Goal: Feedback & Contribution: Submit feedback/report problem

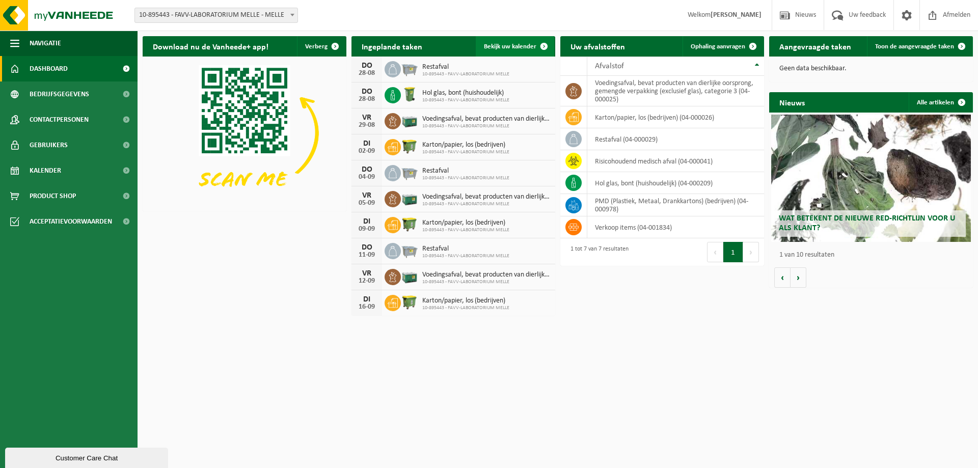
click at [510, 45] on span "Bekijk uw kalender" at bounding box center [510, 46] width 52 height 7
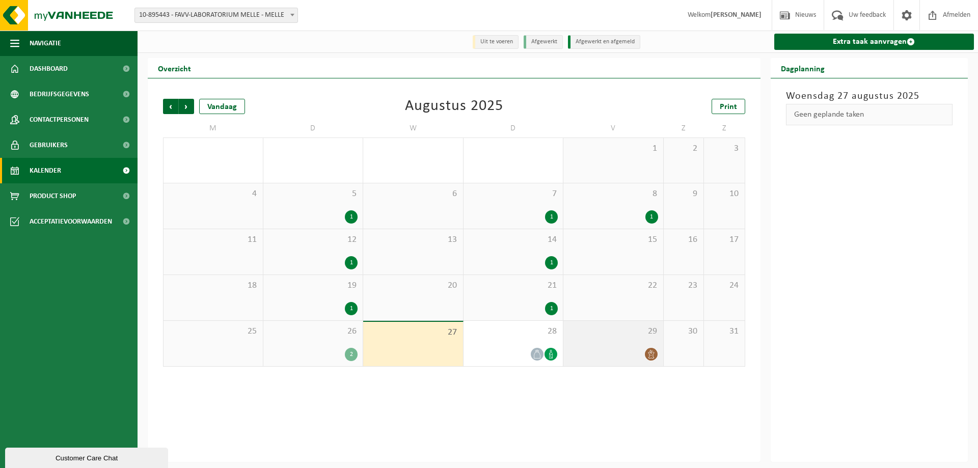
click at [651, 357] on icon at bounding box center [651, 354] width 9 height 9
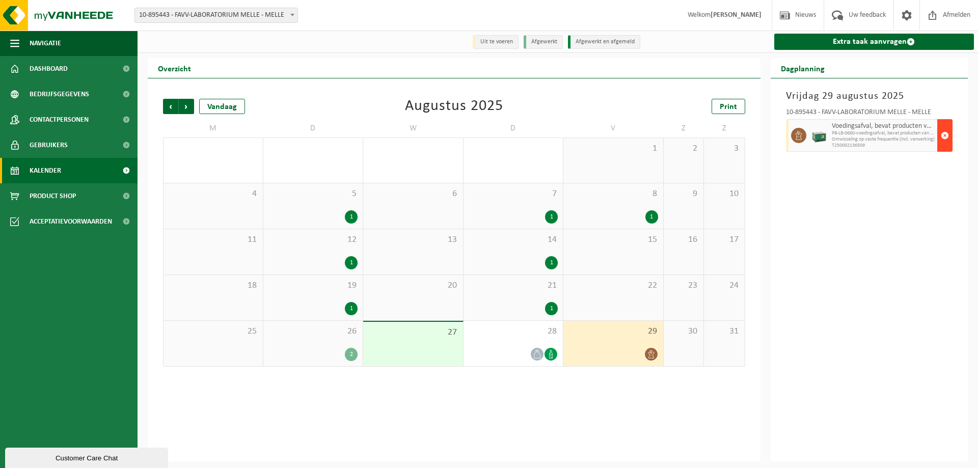
click at [947, 137] on span "button" at bounding box center [945, 135] width 8 height 20
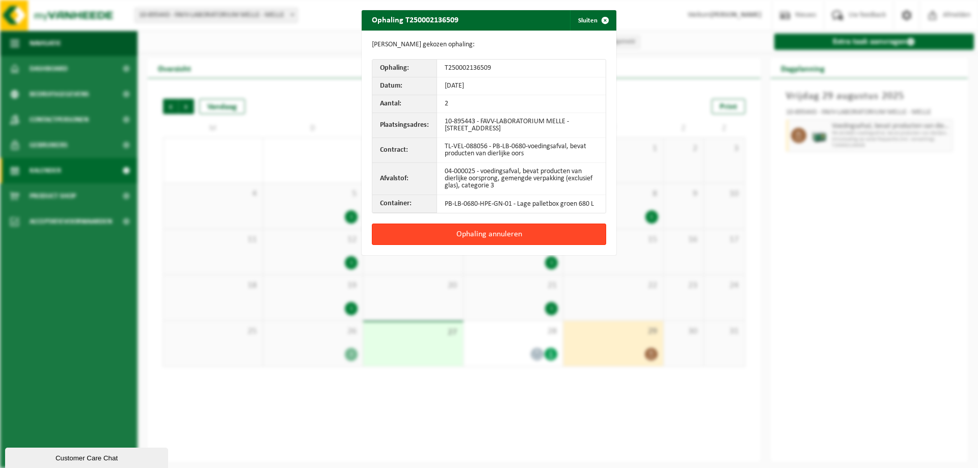
click at [479, 233] on button "Ophaling annuleren" at bounding box center [489, 234] width 234 height 21
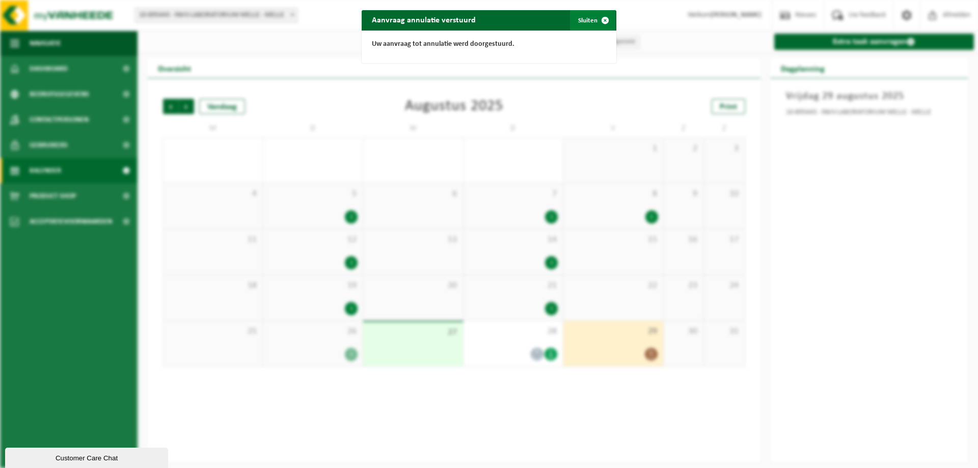
click at [595, 19] on span "button" at bounding box center [605, 20] width 20 height 20
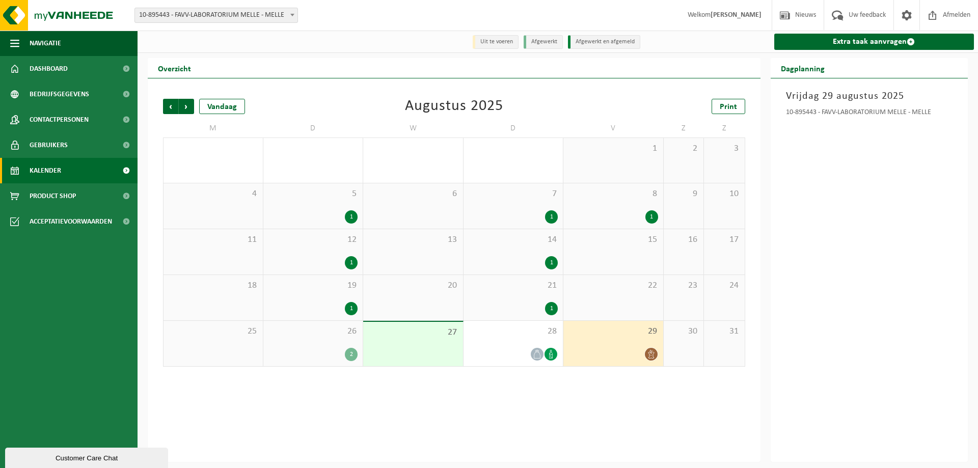
click at [348, 356] on div "2" at bounding box center [351, 354] width 13 height 13
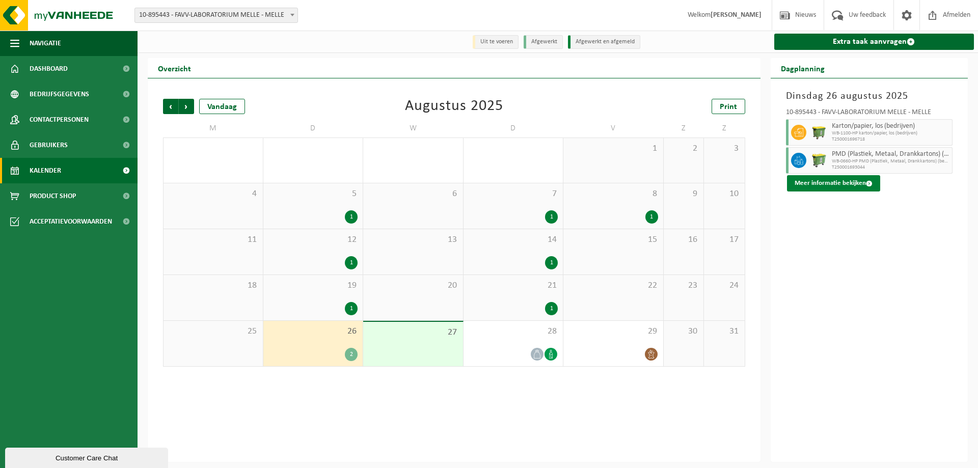
click at [841, 182] on button "Meer informatie bekijken" at bounding box center [833, 183] width 93 height 16
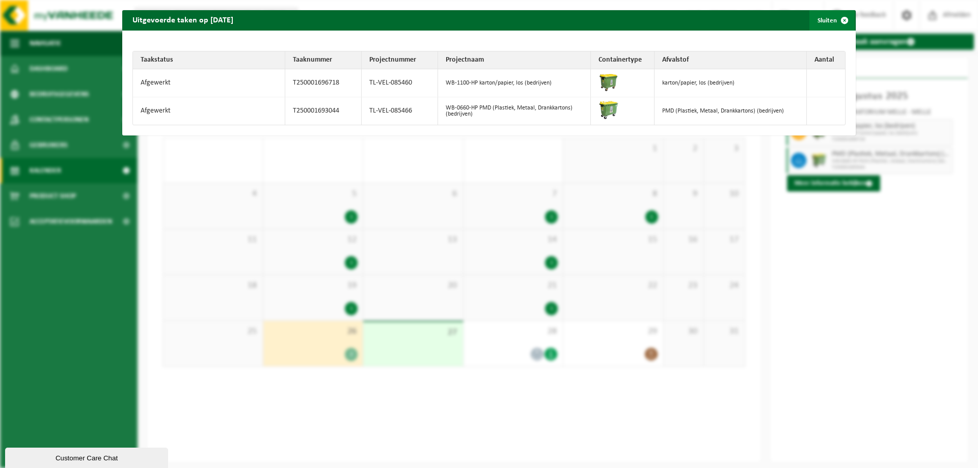
click at [834, 17] on span "button" at bounding box center [844, 20] width 20 height 20
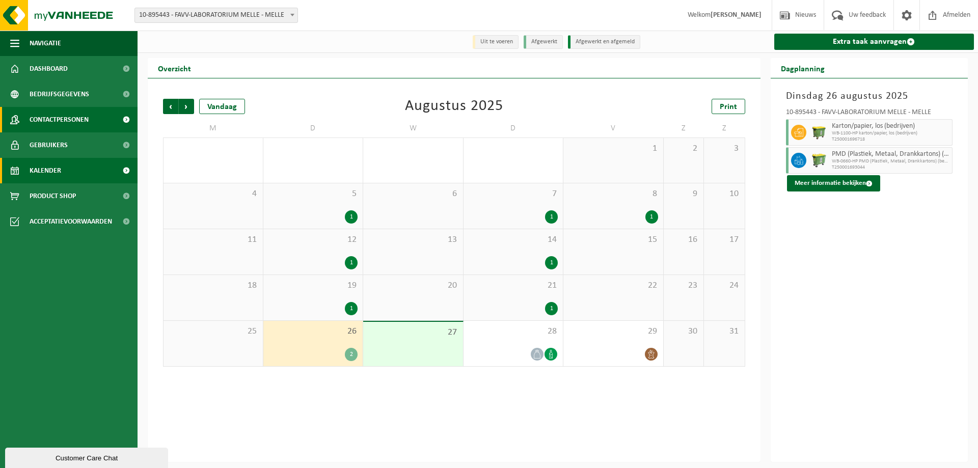
click at [62, 120] on span "Contactpersonen" at bounding box center [59, 119] width 59 height 25
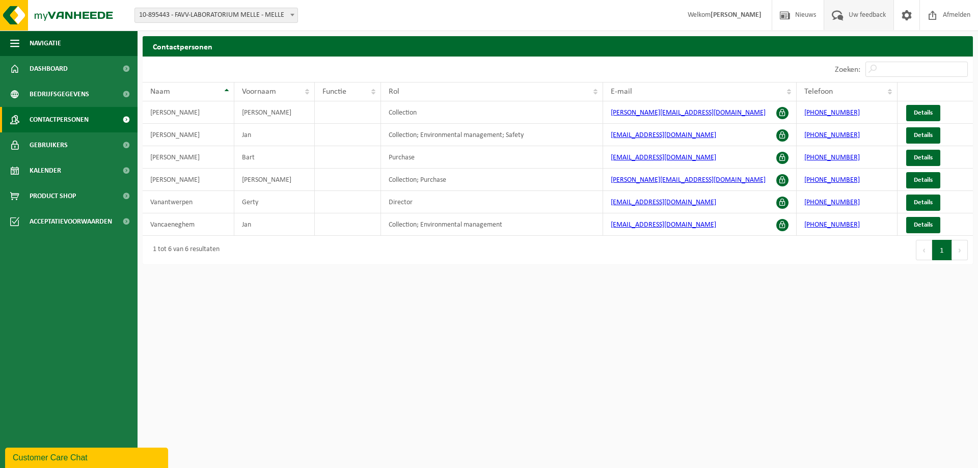
click at [870, 16] on span "Uw feedback" at bounding box center [867, 15] width 42 height 30
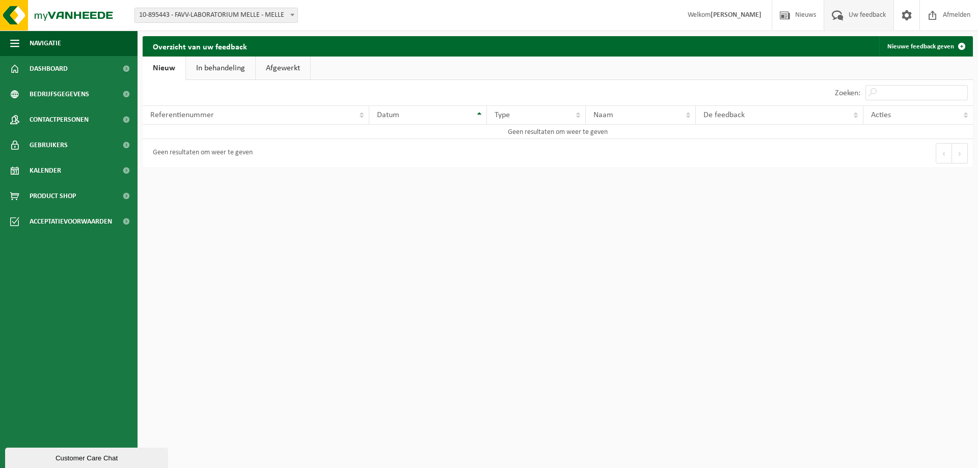
click at [223, 71] on link "In behandeling" at bounding box center [220, 68] width 69 height 23
click at [278, 69] on link "Afgewerkt" at bounding box center [284, 68] width 54 height 23
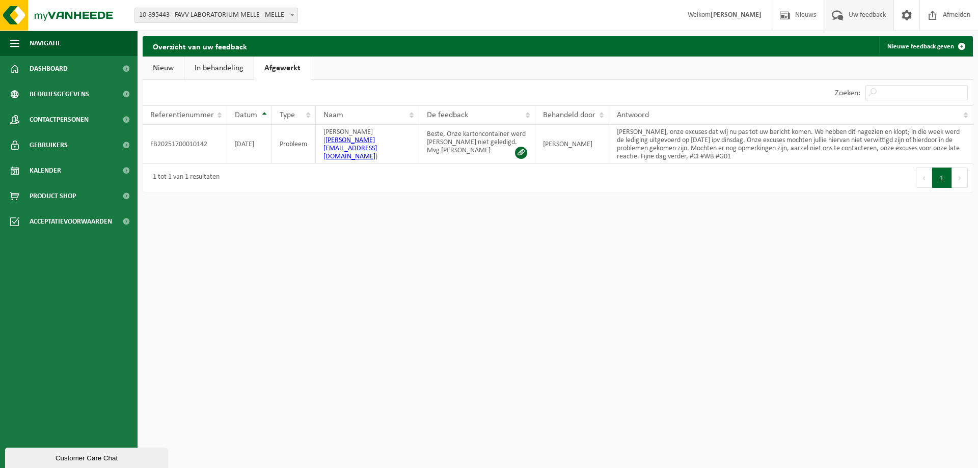
click at [171, 71] on link "Nieuw" at bounding box center [163, 68] width 41 height 23
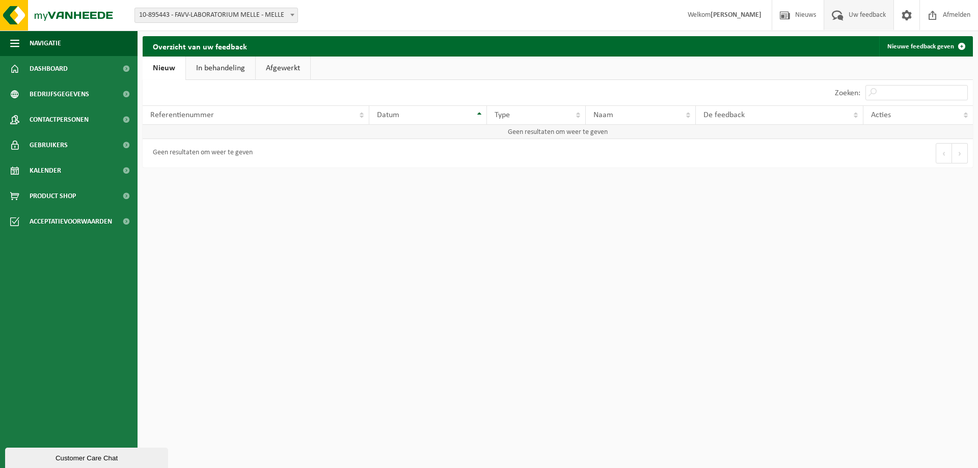
click at [183, 128] on td "Geen resultaten om weer te geven" at bounding box center [558, 132] width 830 height 14
click at [918, 52] on link "Nieuwe feedback geven" at bounding box center [925, 46] width 93 height 20
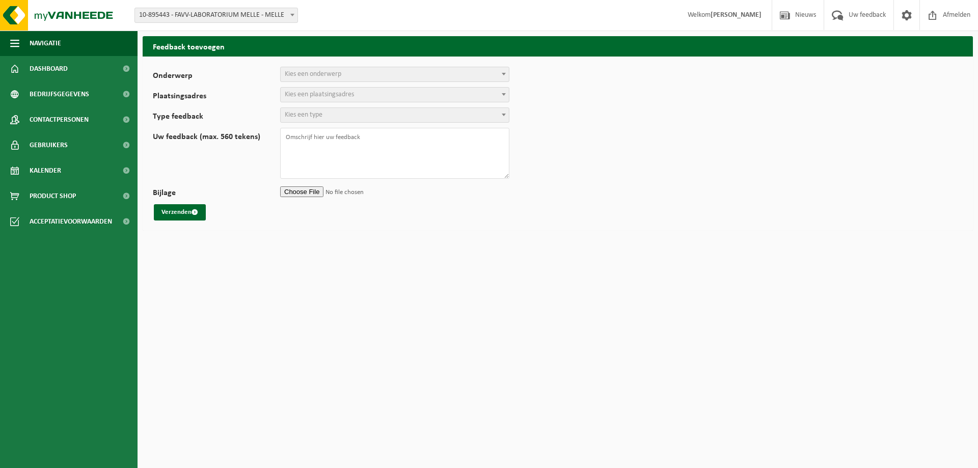
select select
click at [307, 76] on span "Kies een onderwerp" at bounding box center [313, 74] width 57 height 8
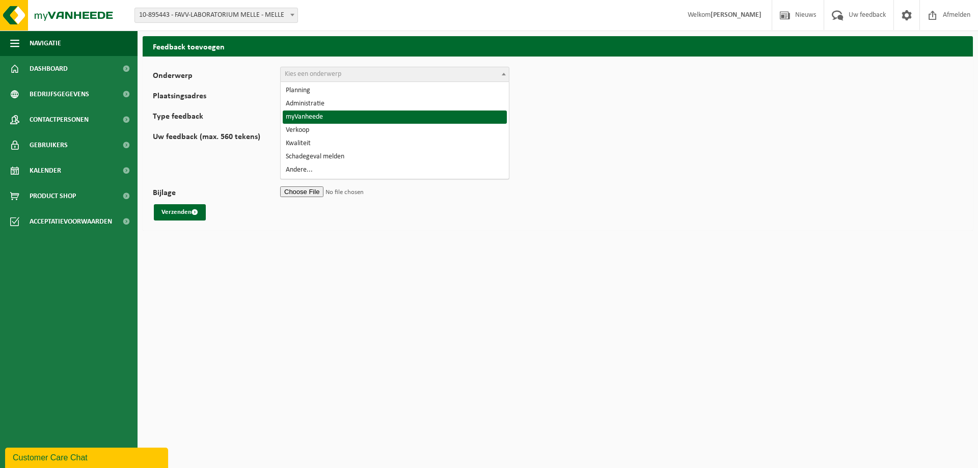
select select "11"
select select
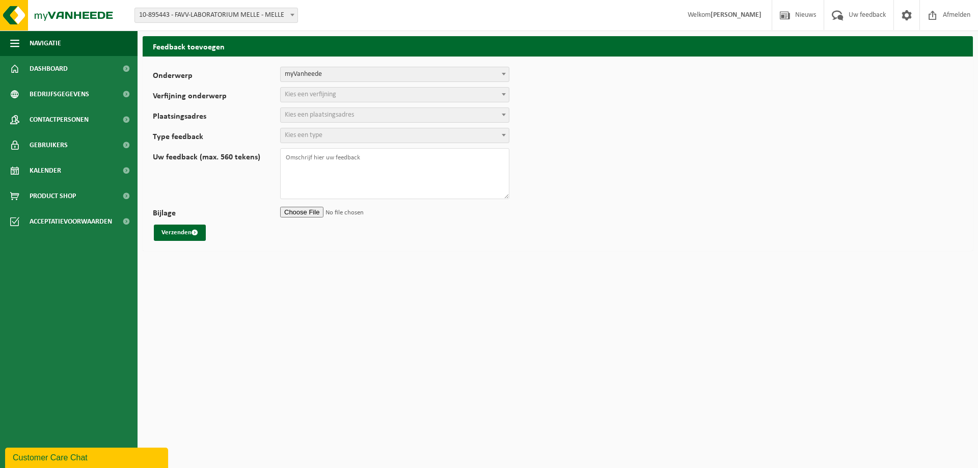
click at [309, 93] on span "Kies een verfijning" at bounding box center [310, 95] width 51 height 8
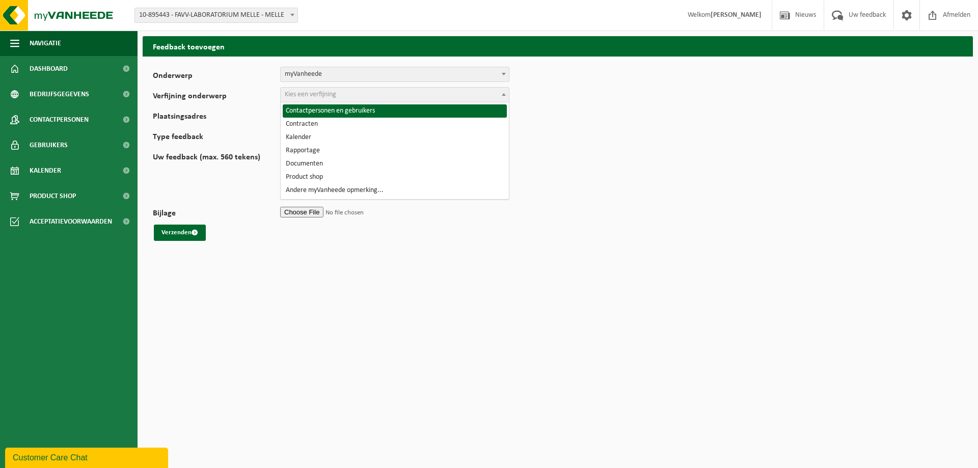
click at [311, 70] on span "myVanheede" at bounding box center [395, 74] width 228 height 14
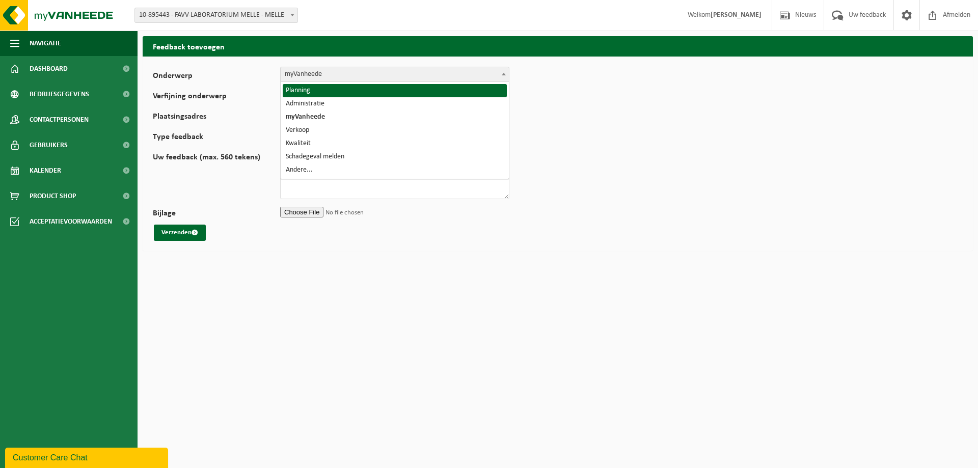
select select "1"
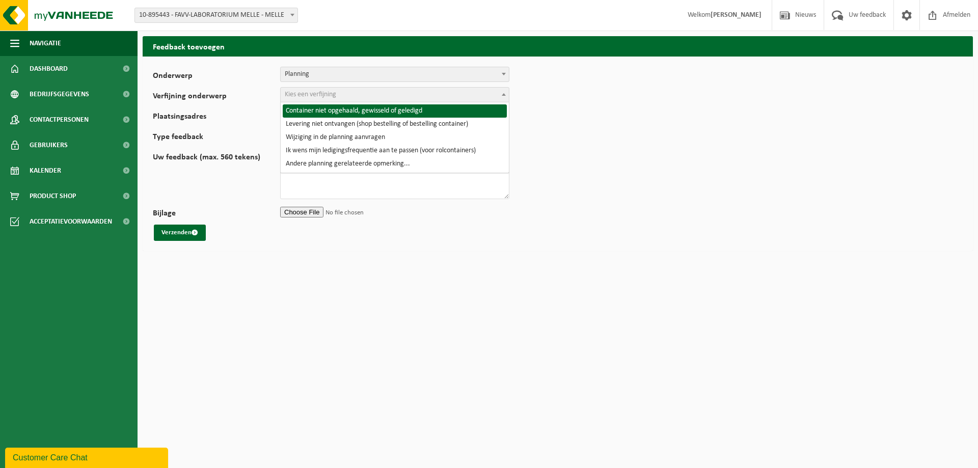
click at [306, 93] on span "Kies een verfijning" at bounding box center [310, 95] width 51 height 8
select select "2"
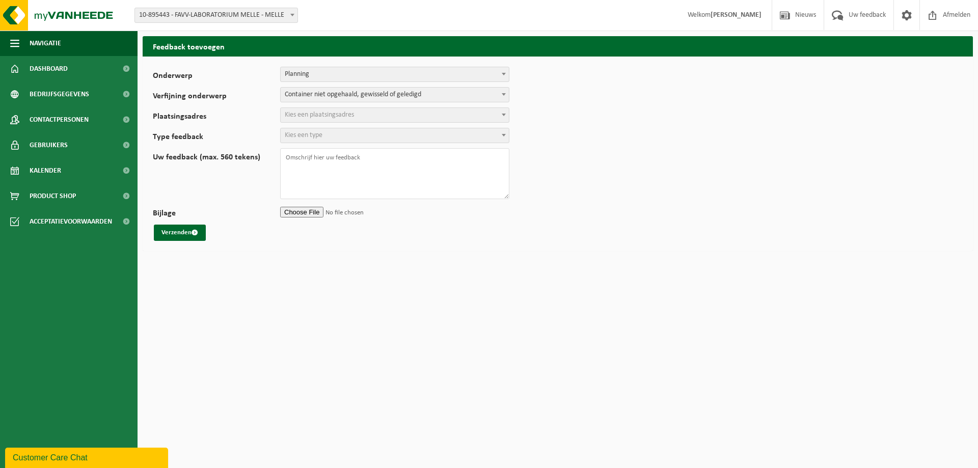
click at [316, 117] on span "Kies een plaatsingsadres" at bounding box center [319, 115] width 69 height 8
select select "116844"
click at [327, 134] on span "Kies een type" at bounding box center [395, 135] width 228 height 14
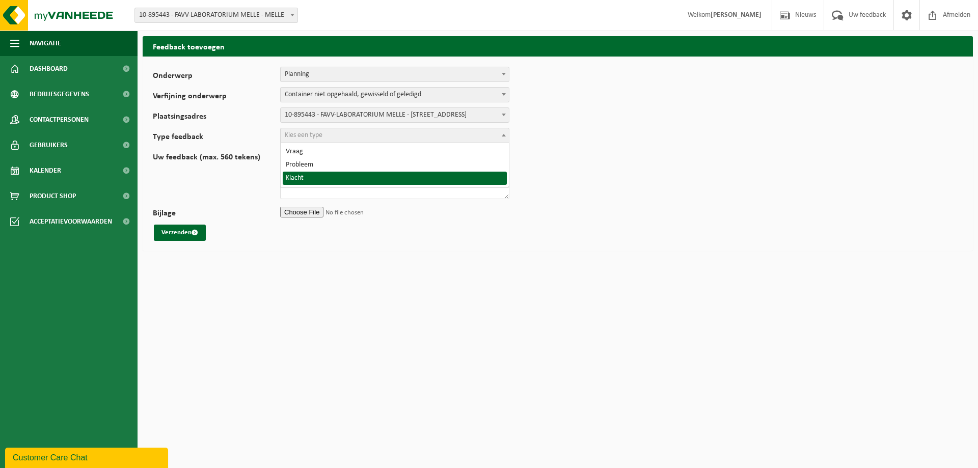
select select "COM"
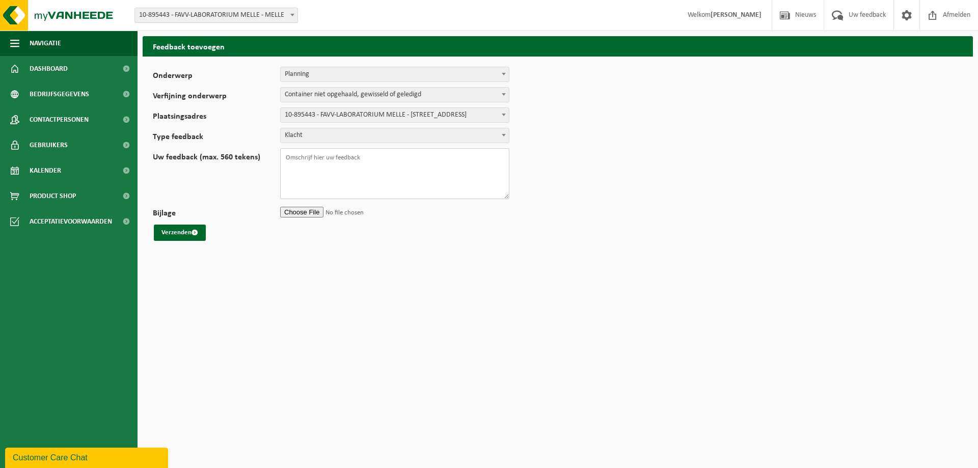
click at [316, 159] on textarea "Uw feedback (max. 560 tekens)" at bounding box center [394, 173] width 229 height 51
click at [312, 211] on input "Bijlage" at bounding box center [394, 211] width 229 height 15
type input "C:\fakepath\Capture.PNG"
click at [301, 158] on textarea "Uw feedback (max. 560 tekens)" at bounding box center [394, 173] width 229 height 51
type textarea "Beste, beide containers in bijlage werden gisteren niet geledigd. Mvg Peter"
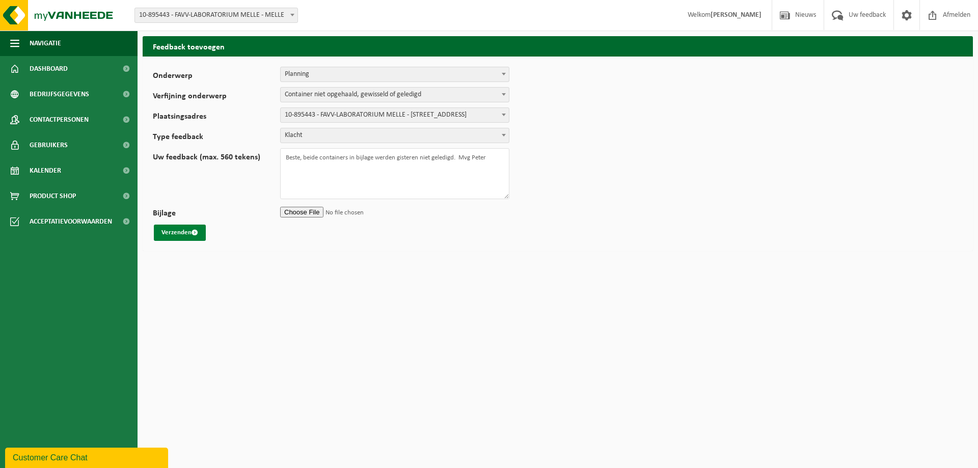
click at [185, 232] on button "Verzenden" at bounding box center [180, 233] width 52 height 16
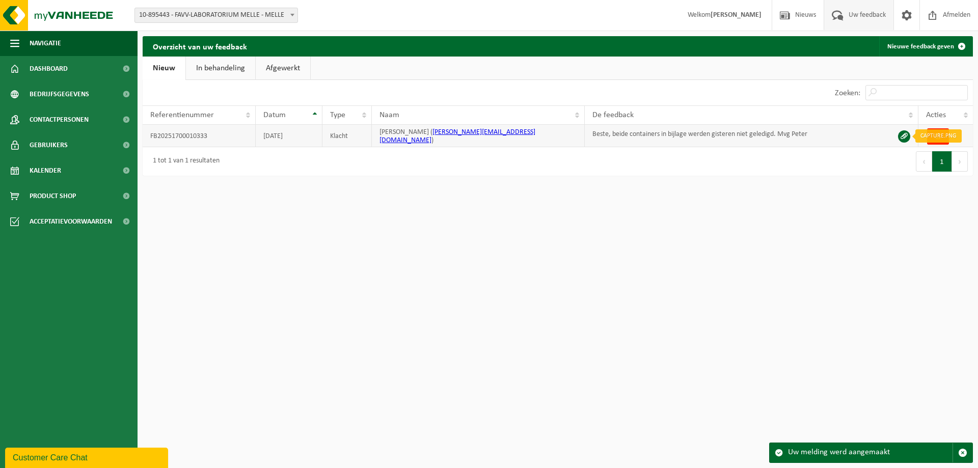
click at [902, 137] on span at bounding box center [904, 136] width 12 height 12
